Goal: Find contact information: Find contact information

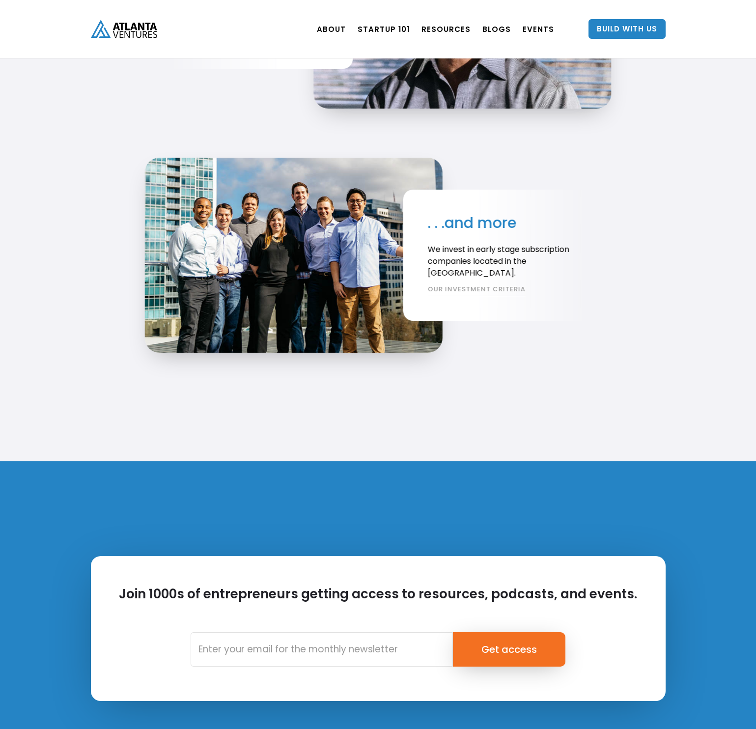
scroll to position [2159, 0]
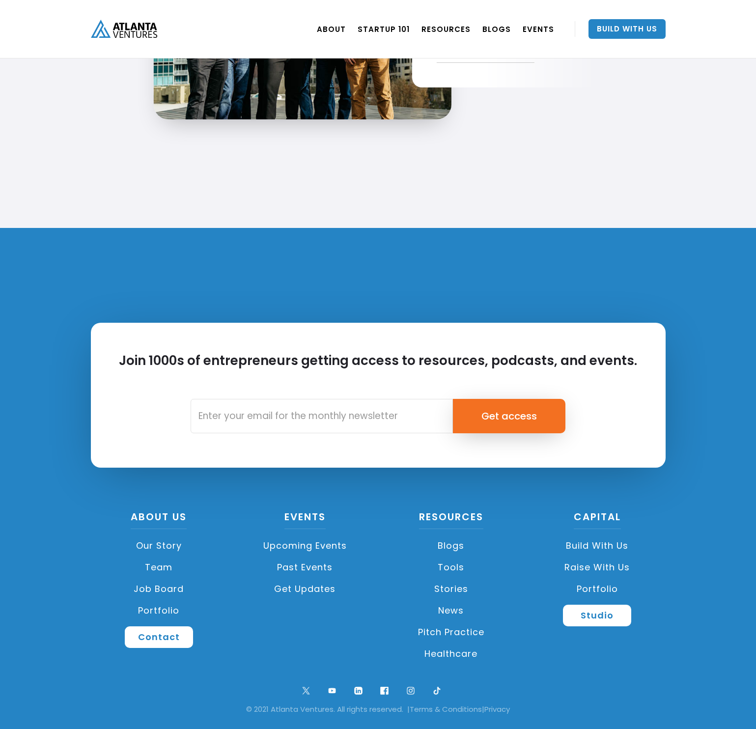
click at [149, 562] on link "Team" at bounding box center [159, 568] width 137 height 22
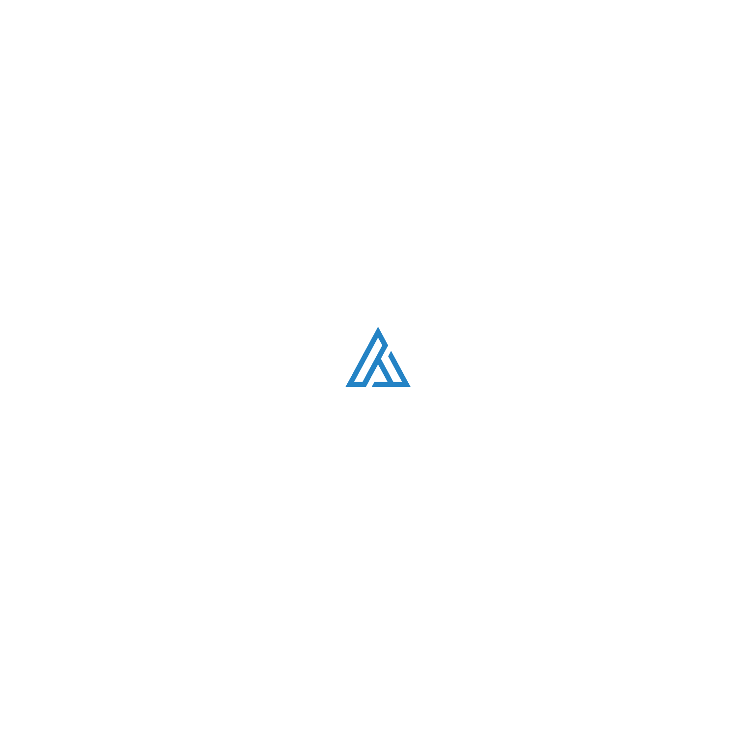
scroll to position [1265, 0]
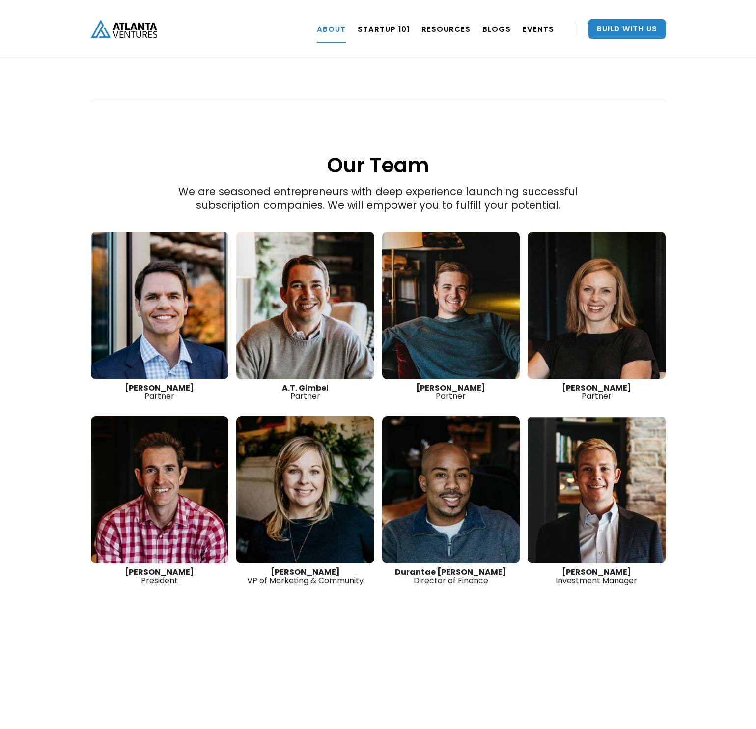
click at [657, 337] on link at bounding box center [597, 305] width 138 height 147
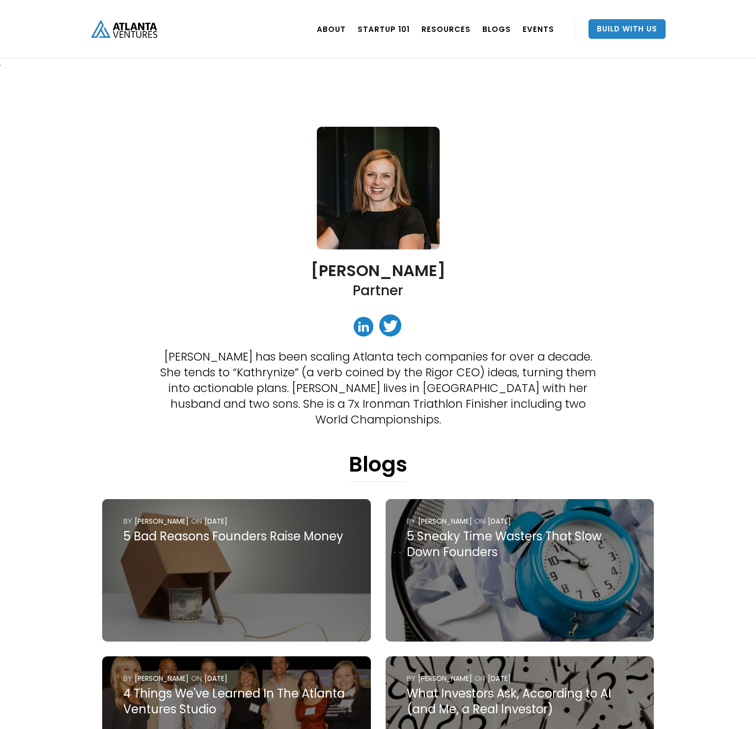
click at [354, 330] on div at bounding box center [378, 326] width 54 height 25
click at [360, 329] on link at bounding box center [364, 327] width 20 height 20
